Goal: Information Seeking & Learning: Learn about a topic

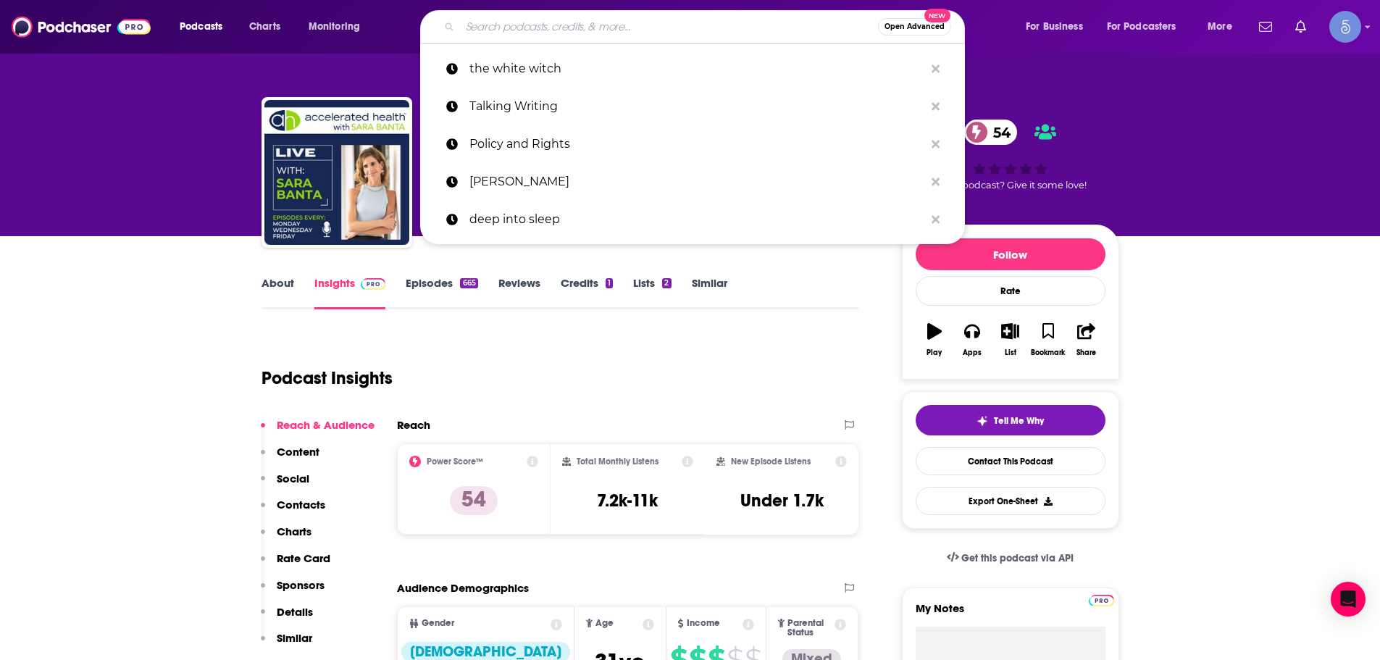
type input "The Health Sessions"
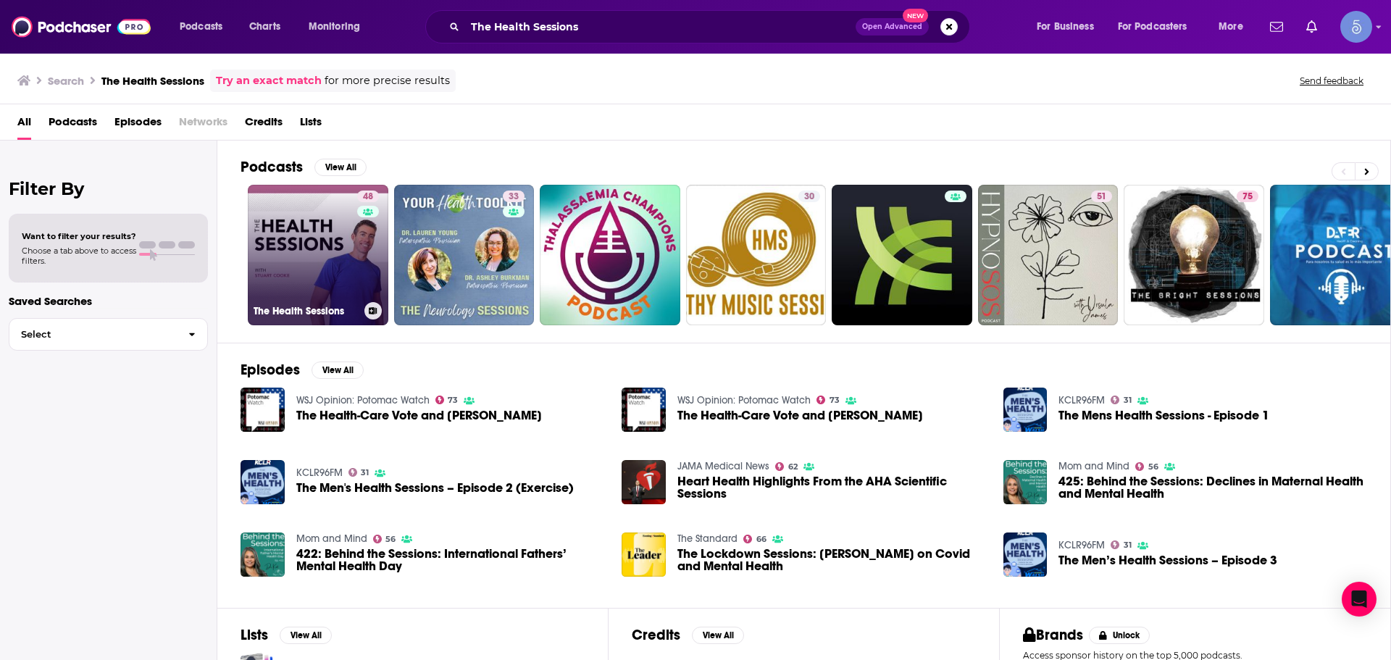
click at [323, 259] on link "48 The Health Sessions" at bounding box center [318, 255] width 141 height 141
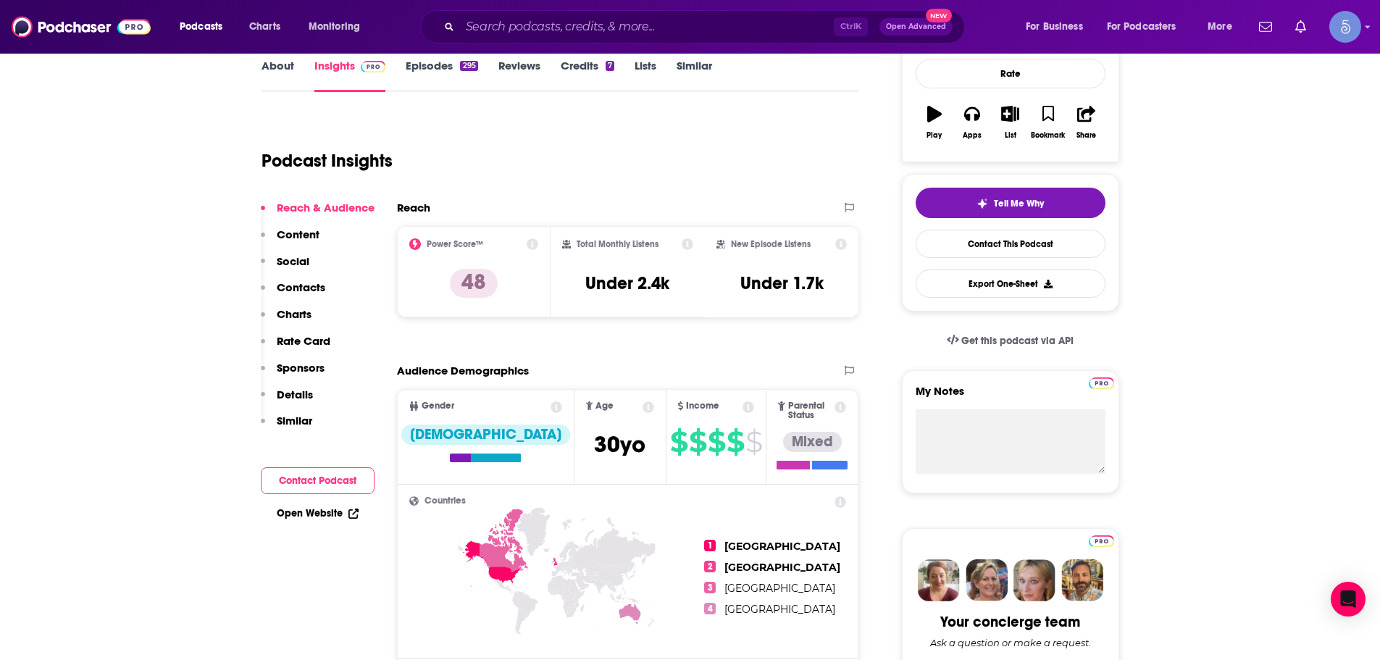
scroll to position [72, 0]
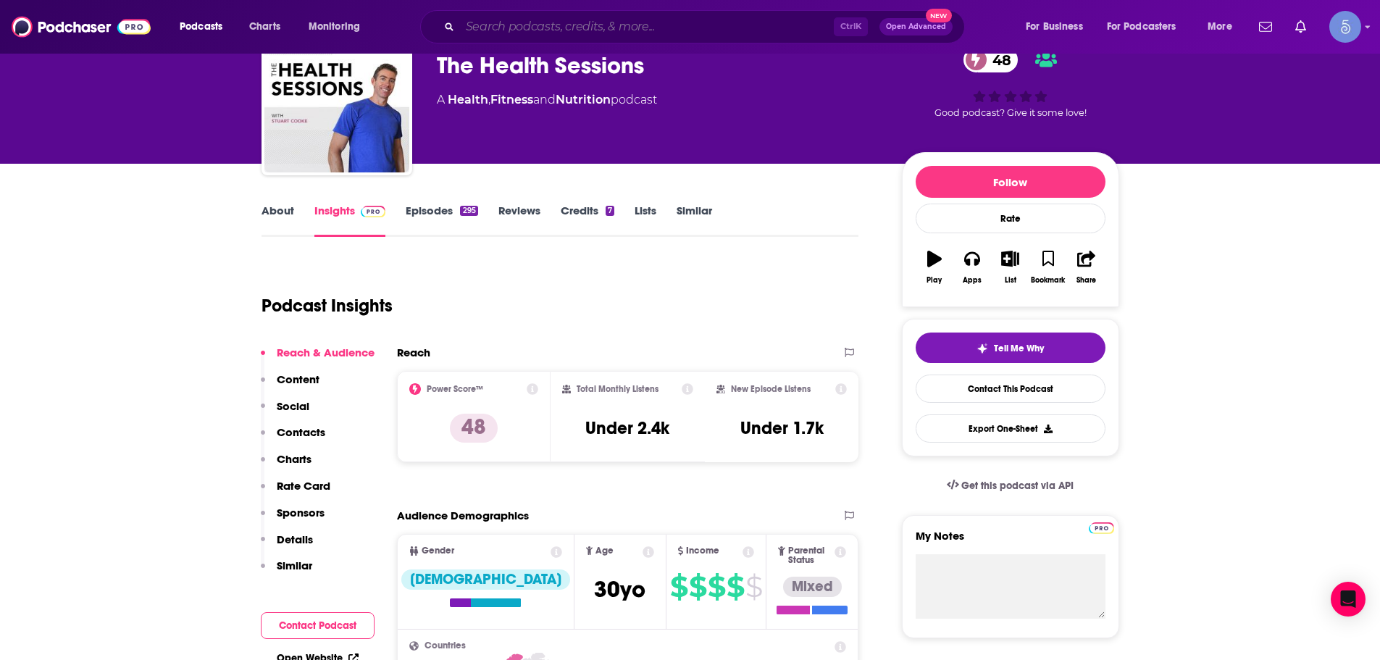
click at [553, 22] on input "Search podcasts, credits, & more..." at bounding box center [647, 26] width 374 height 23
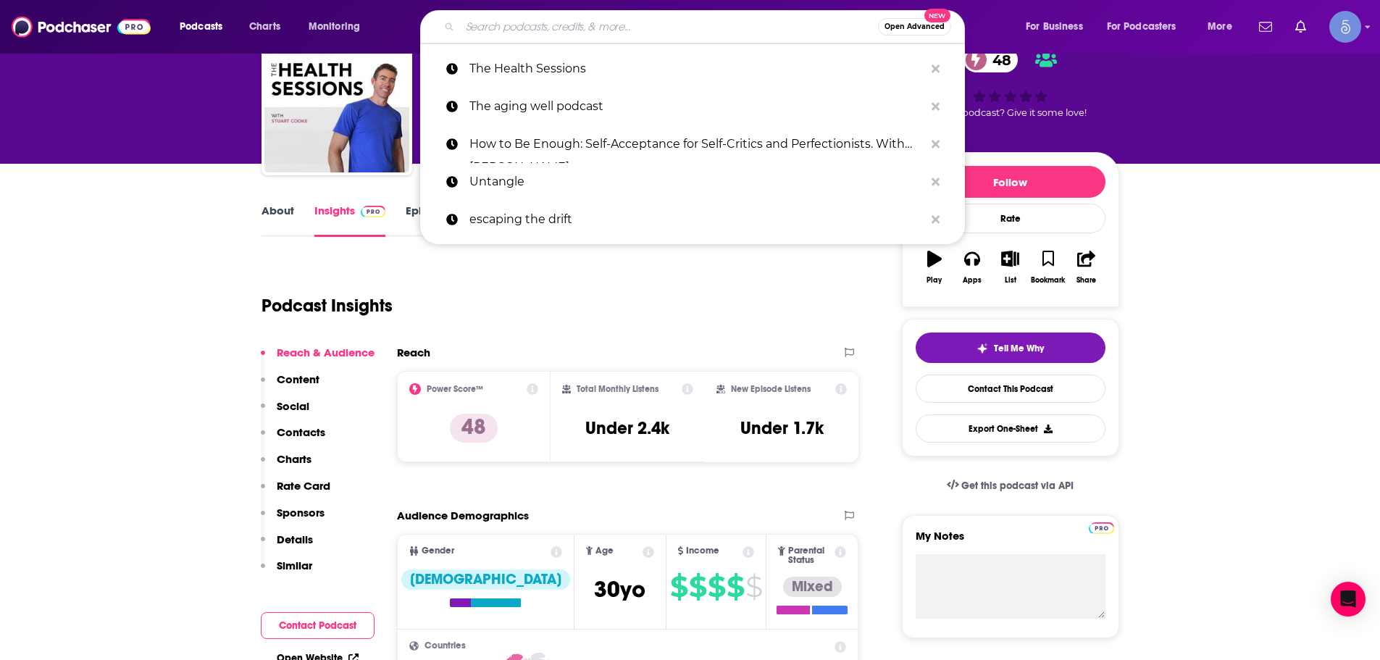
paste input "Reproductive Rebel"
type input "Reproductive Rebel"
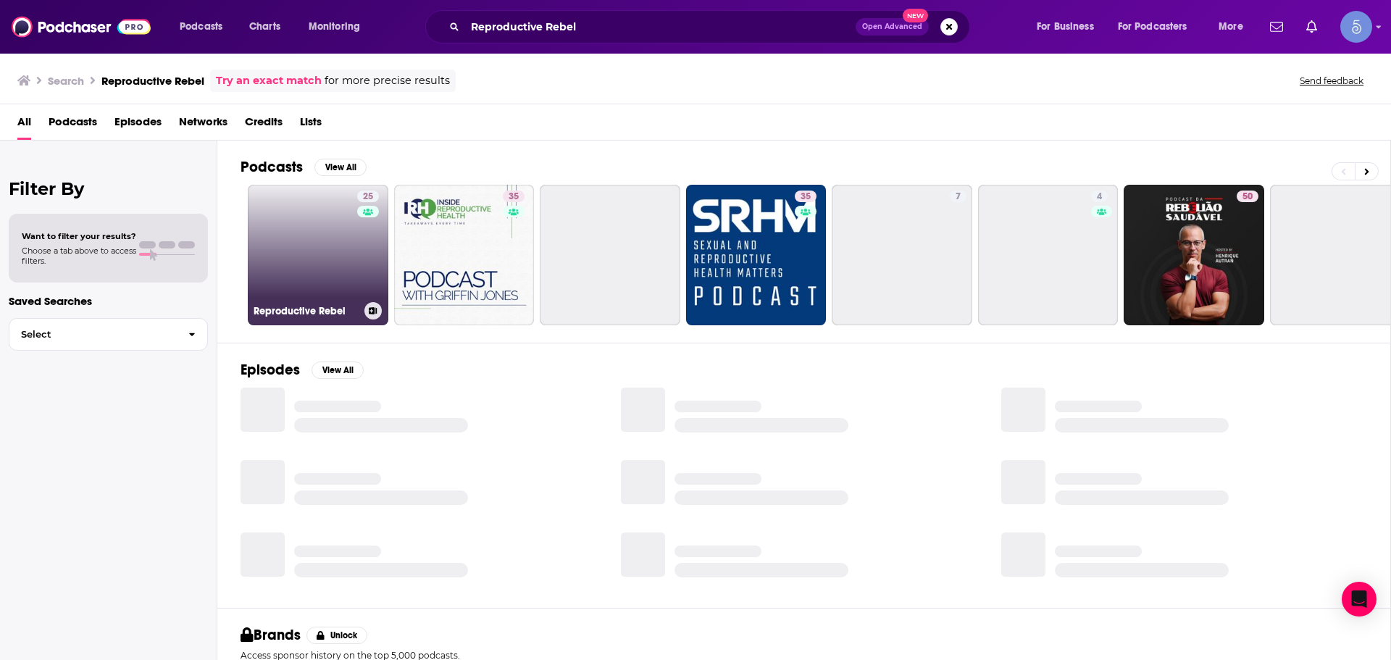
click at [317, 265] on link "25 Reproductive Rebel" at bounding box center [318, 255] width 141 height 141
